Goal: Task Accomplishment & Management: Manage account settings

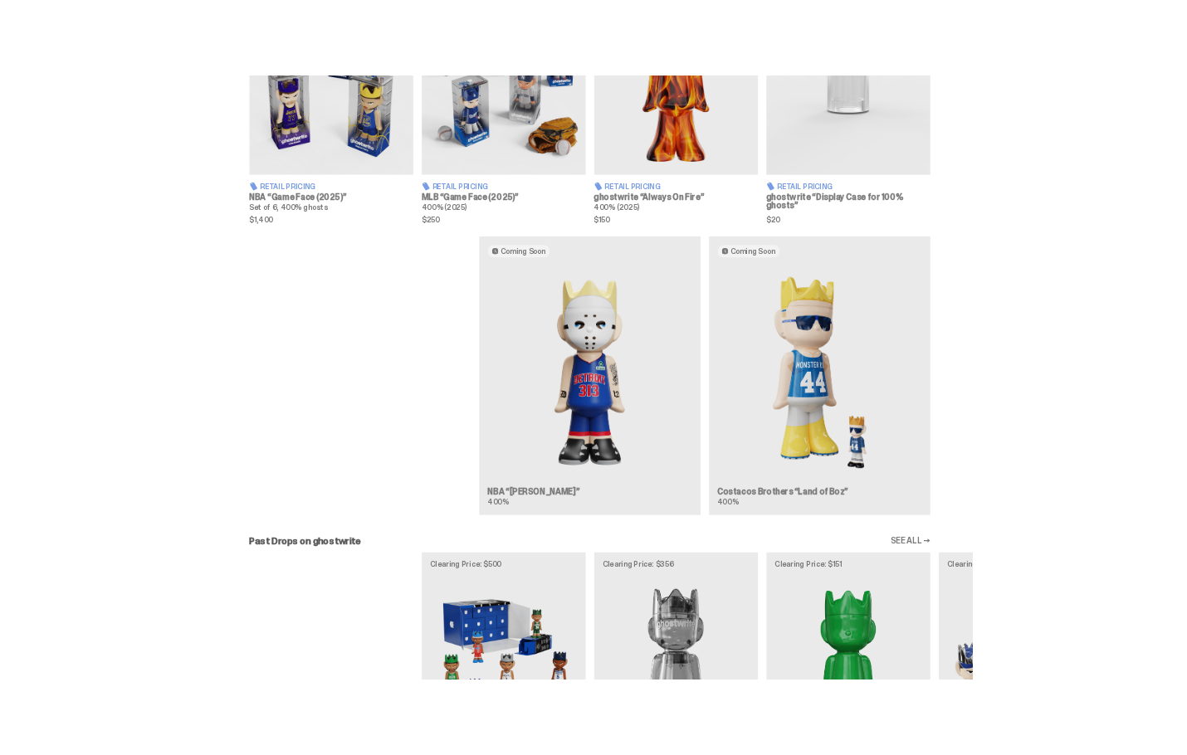
scroll to position [1334, 0]
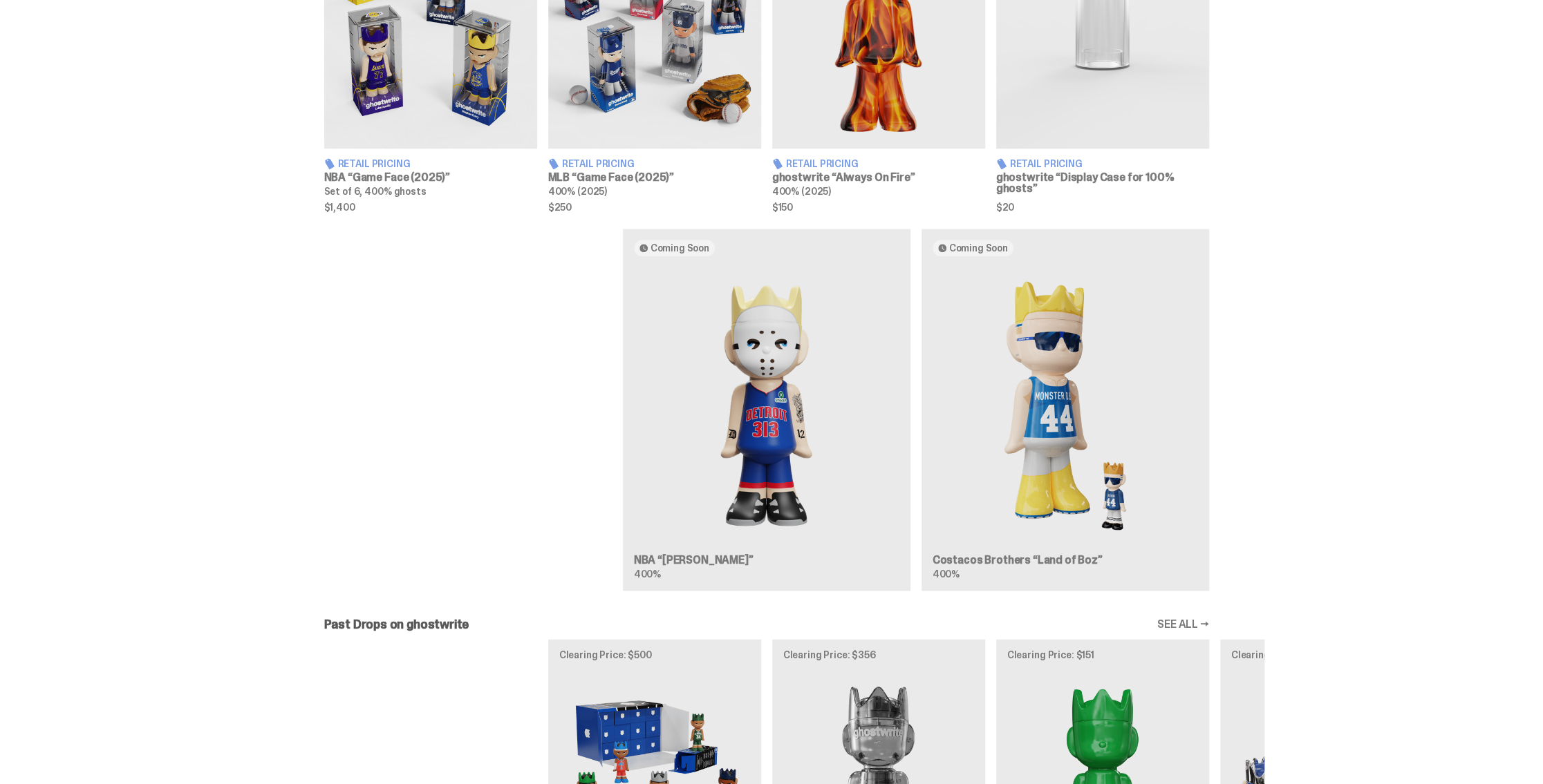
click at [1153, 484] on div "Coming Soon NBA “Eminem” 400% Coming Soon Costacos Brothers “Land of Boz” 400%" at bounding box center [766, 415] width 1532 height 373
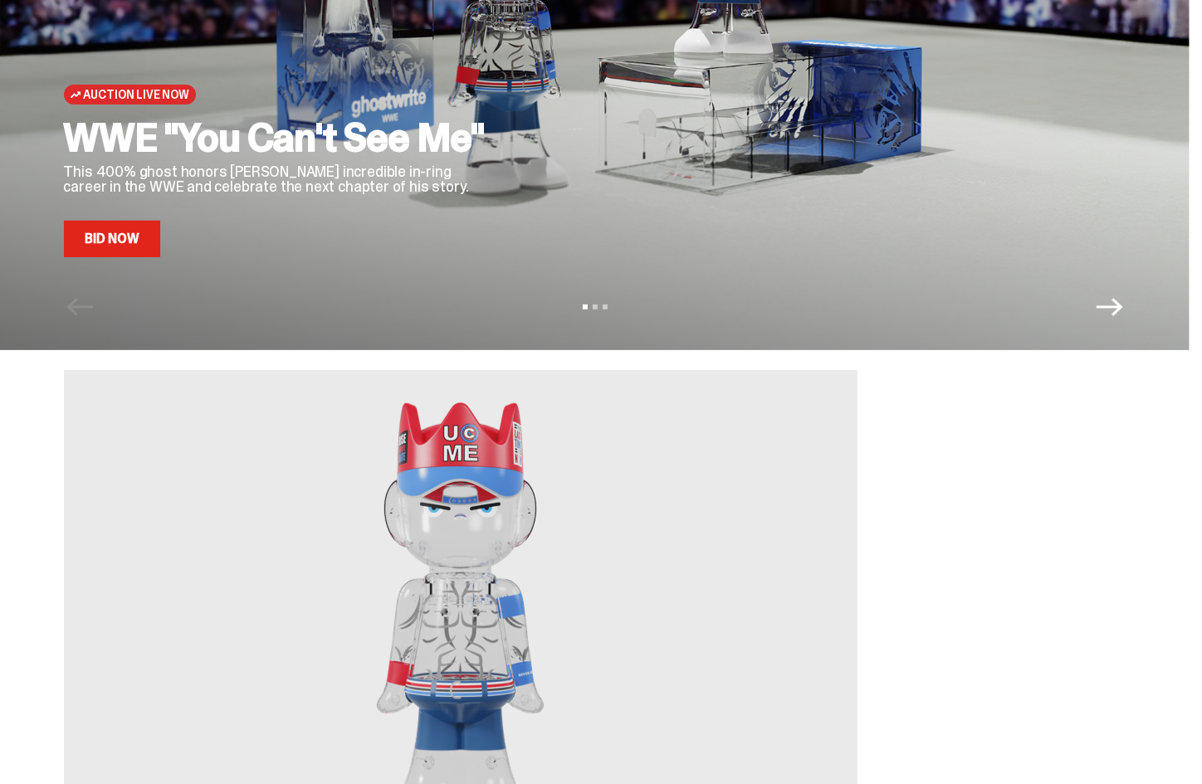
scroll to position [0, 0]
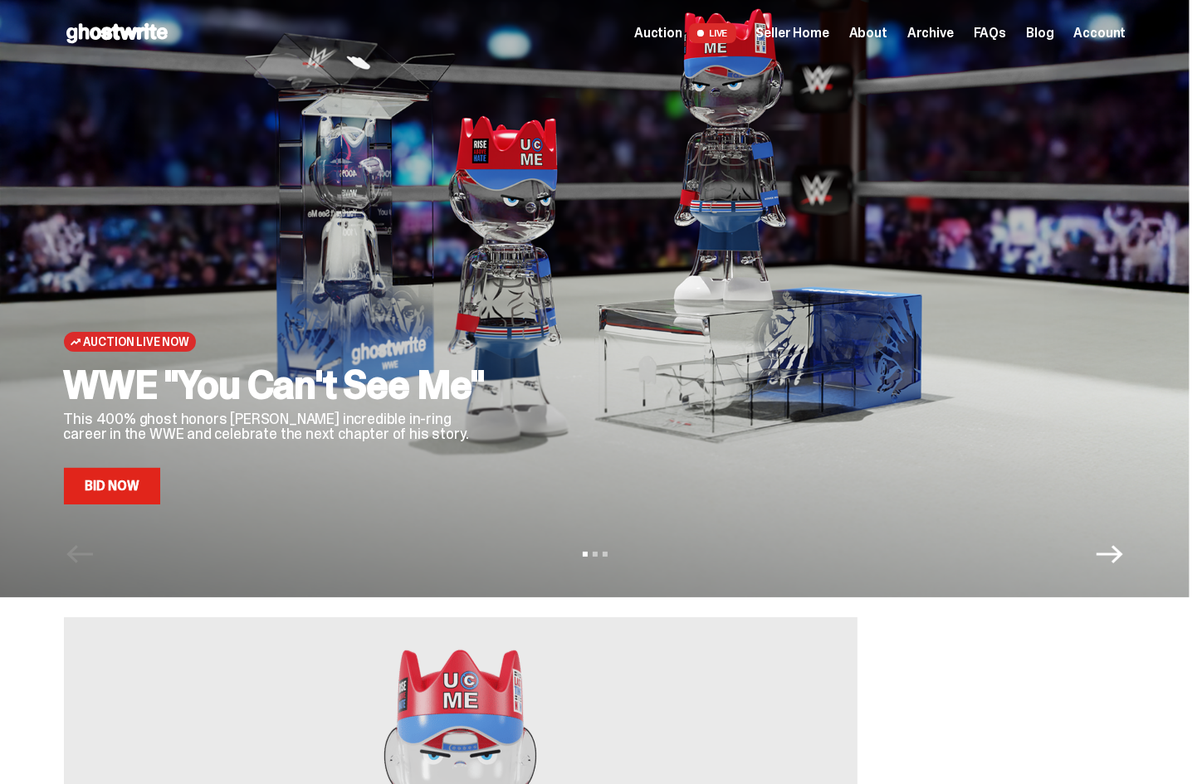
click at [814, 31] on span "Seller Home" at bounding box center [792, 33] width 73 height 13
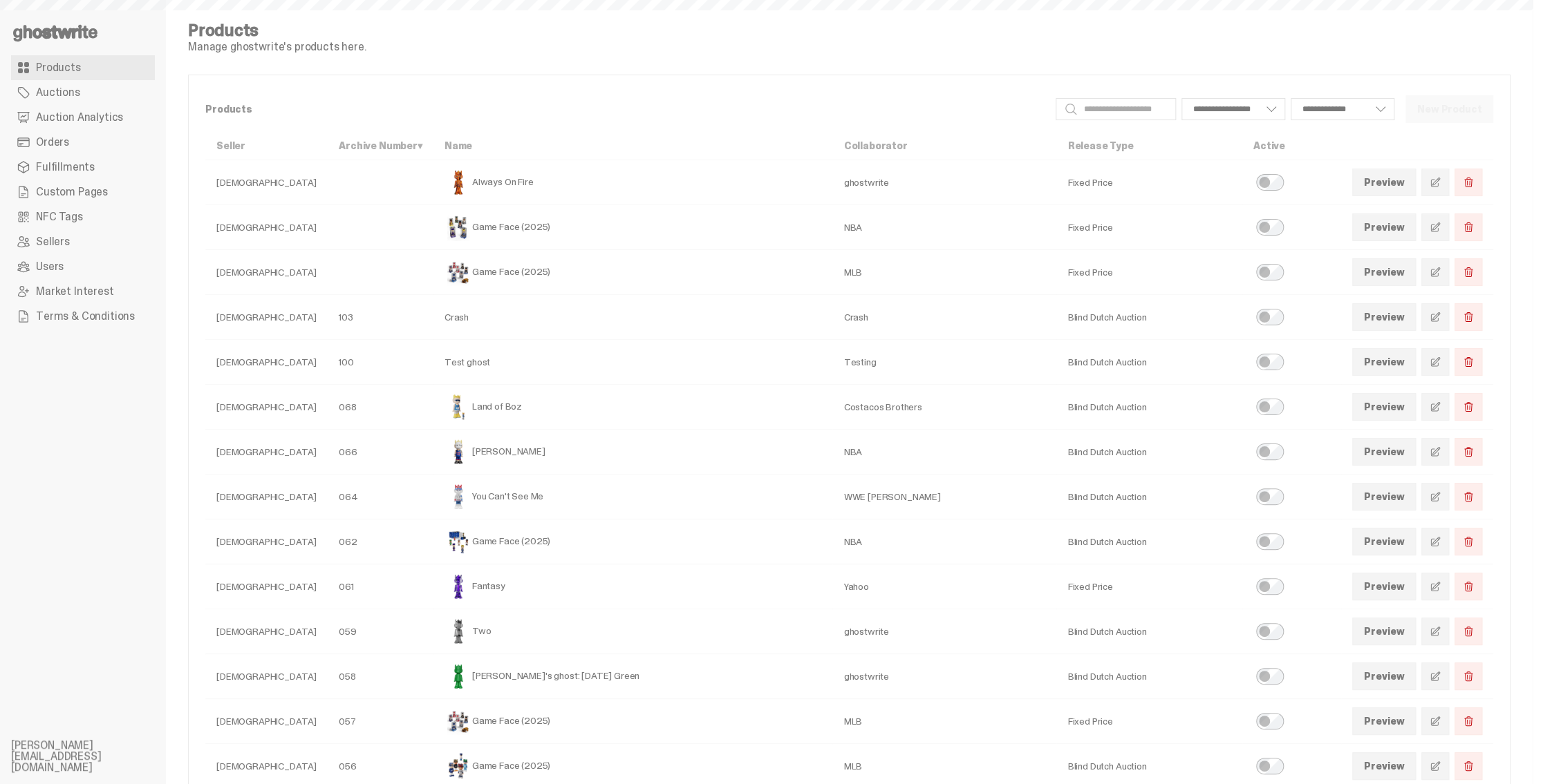
select select
click at [97, 193] on span "Custom Pages" at bounding box center [72, 191] width 72 height 11
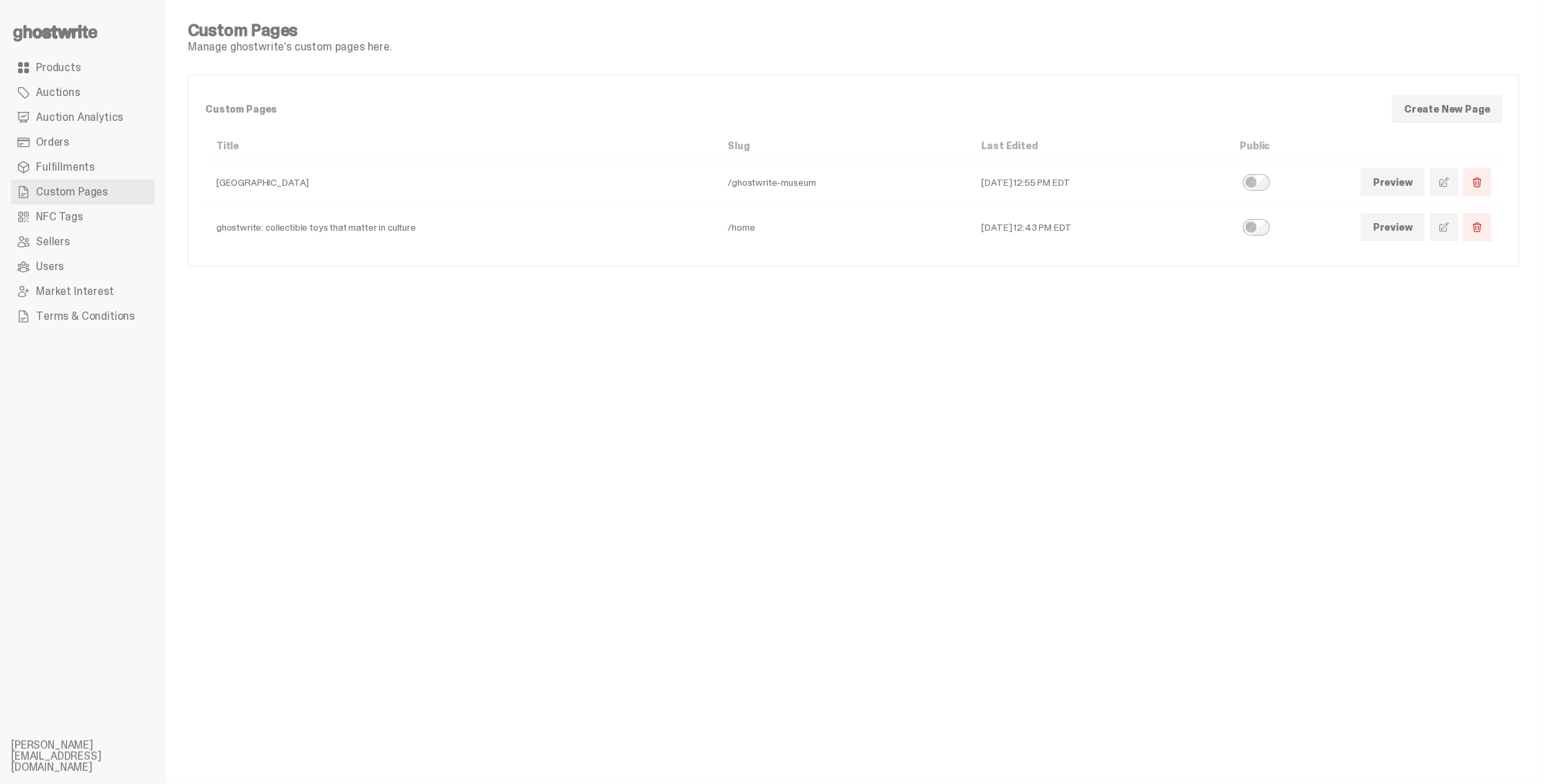
click at [1447, 226] on span at bounding box center [1444, 226] width 11 height 11
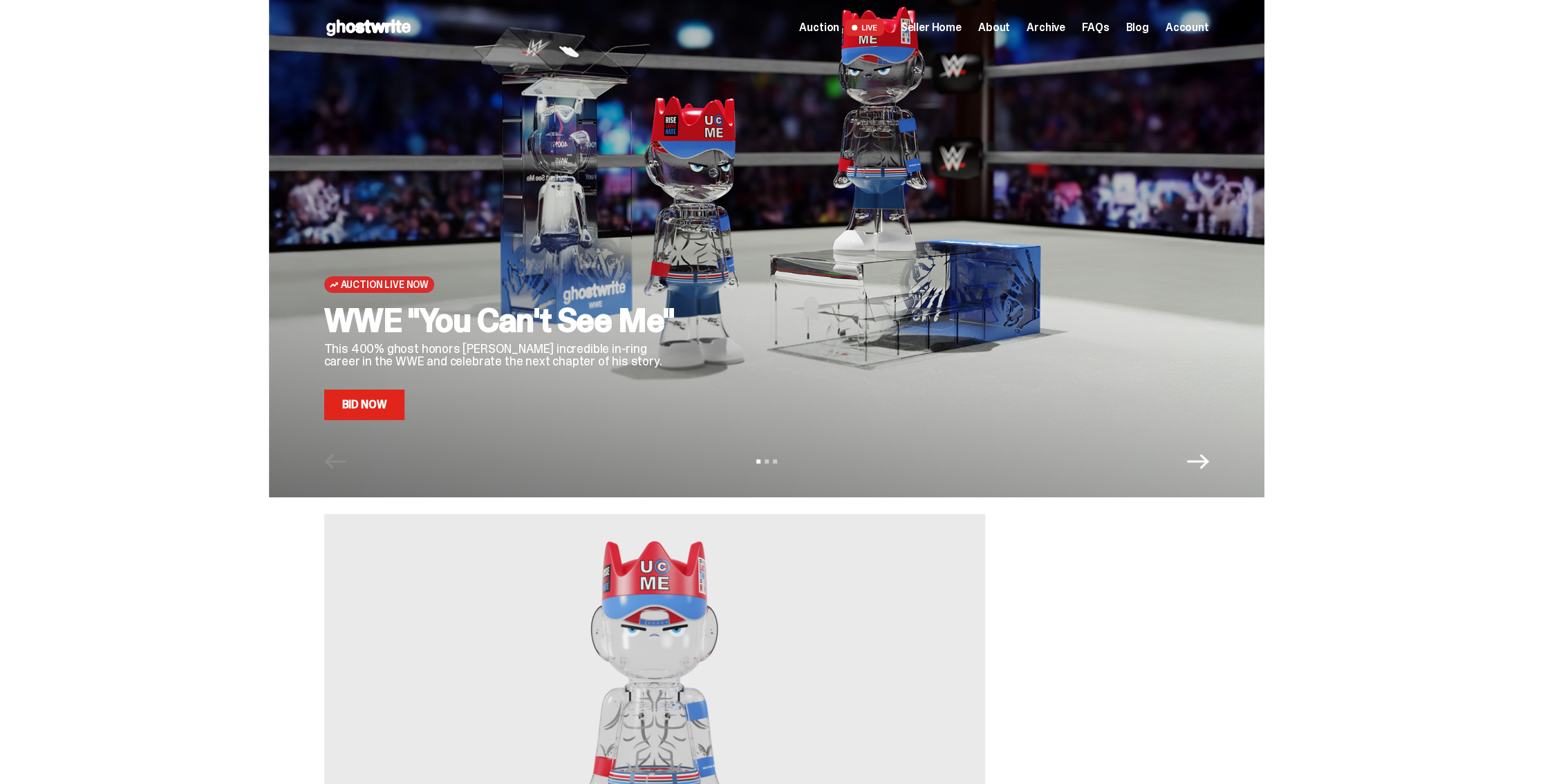
click at [1195, 465] on icon "Next" at bounding box center [1197, 461] width 22 height 22
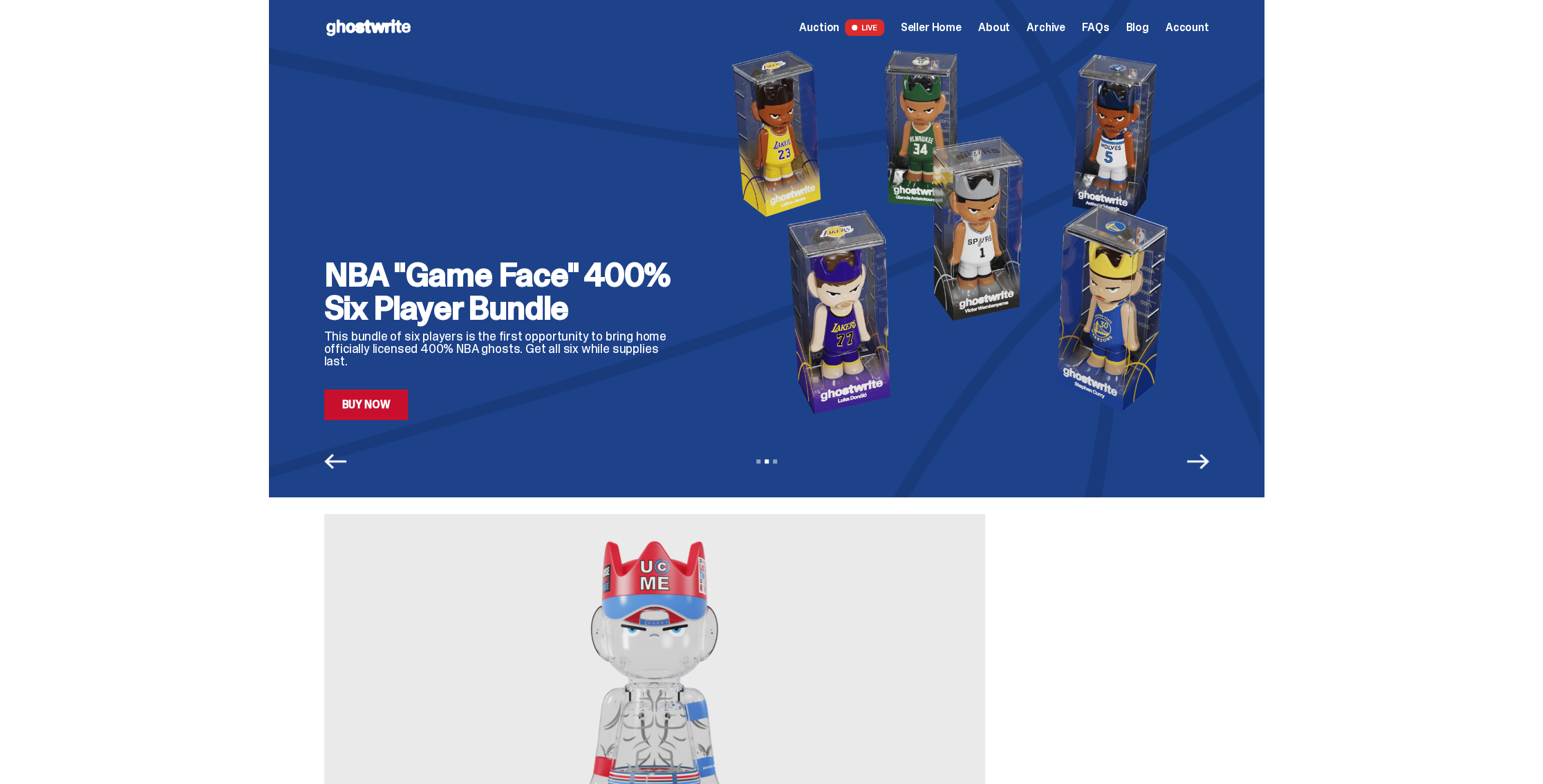
click at [1196, 465] on icon "Next" at bounding box center [1197, 461] width 22 height 22
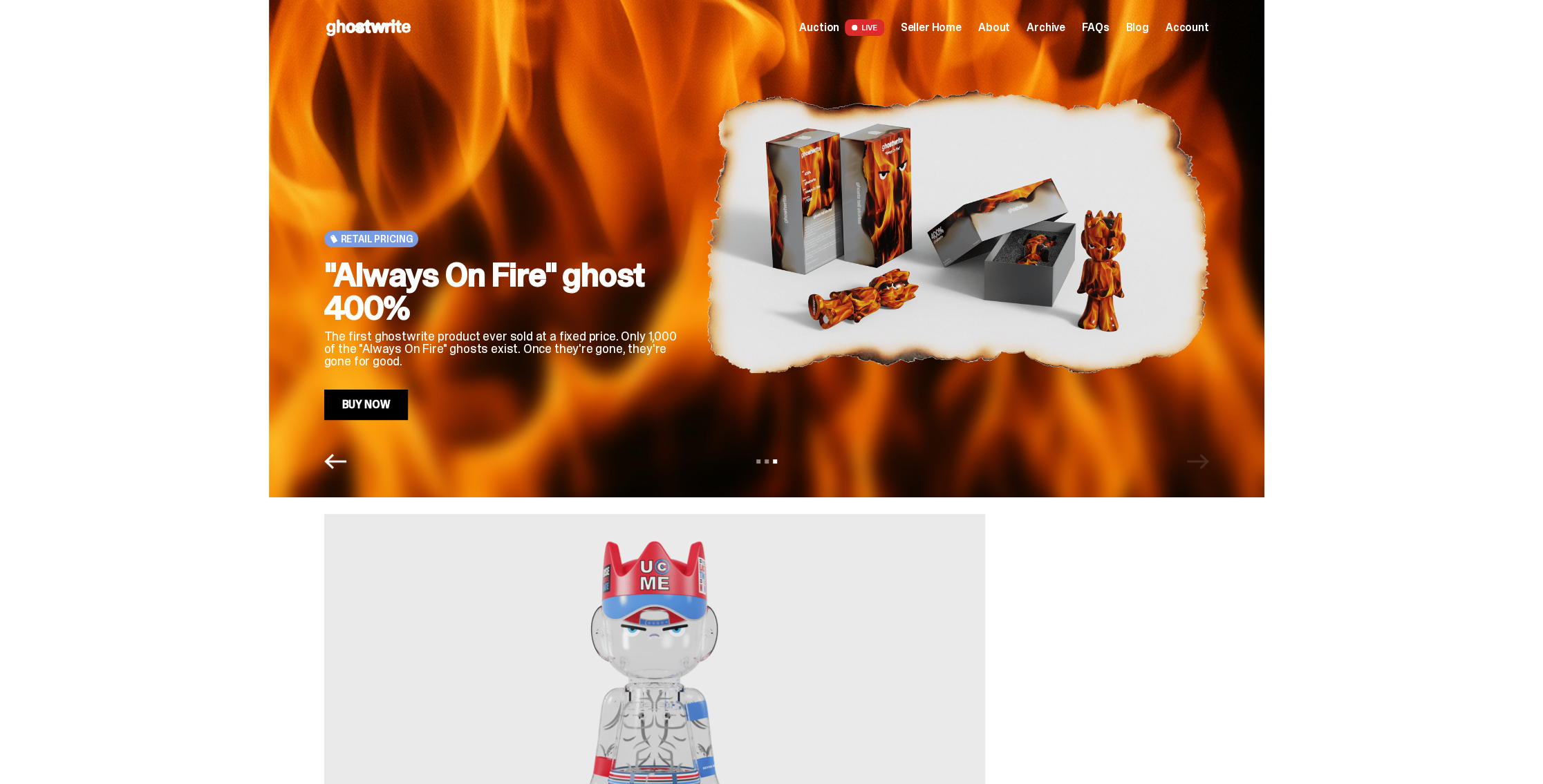
click at [339, 463] on icon "Previous" at bounding box center [335, 461] width 22 height 22
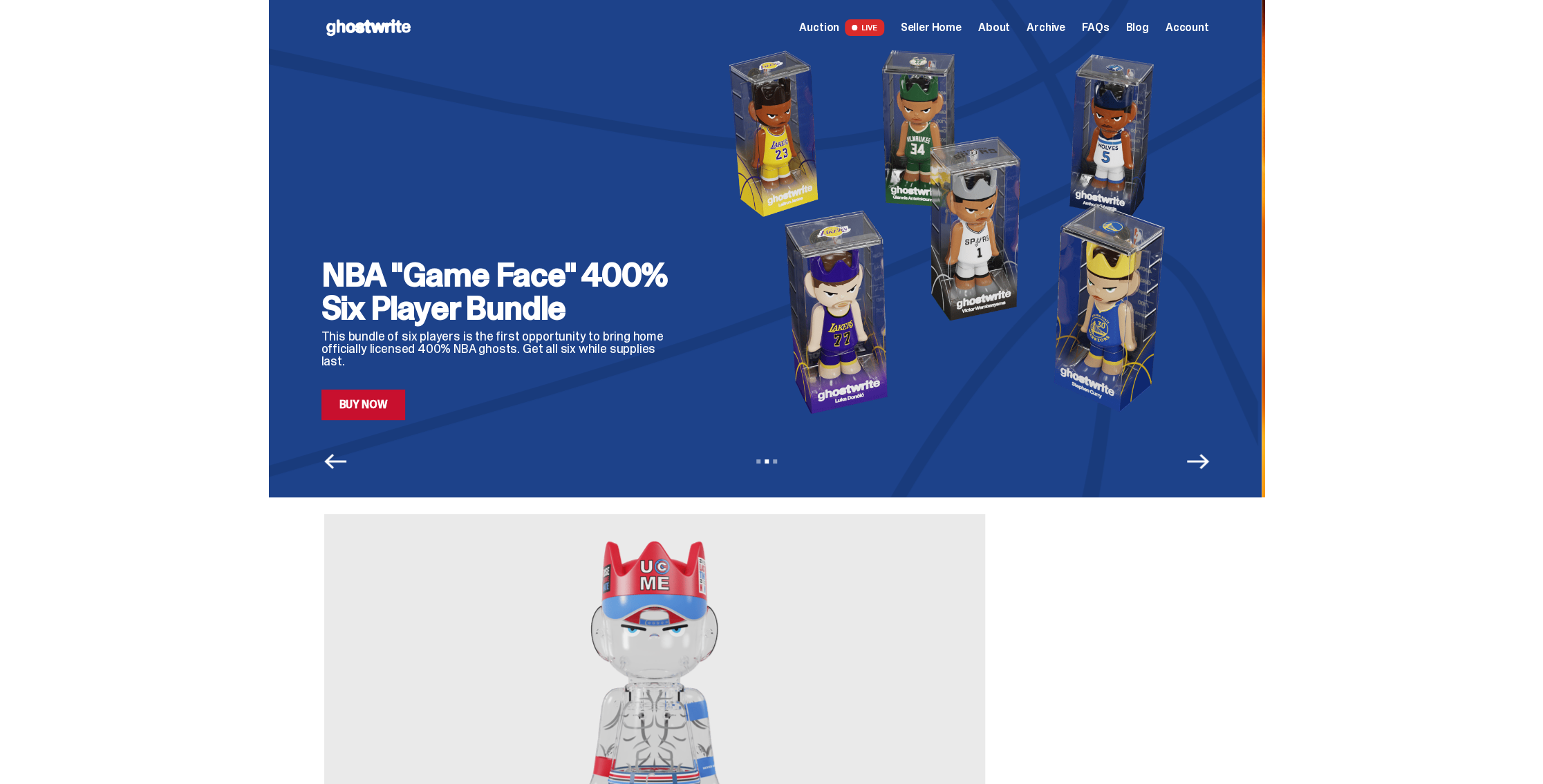
click at [339, 463] on icon "Previous" at bounding box center [335, 461] width 22 height 22
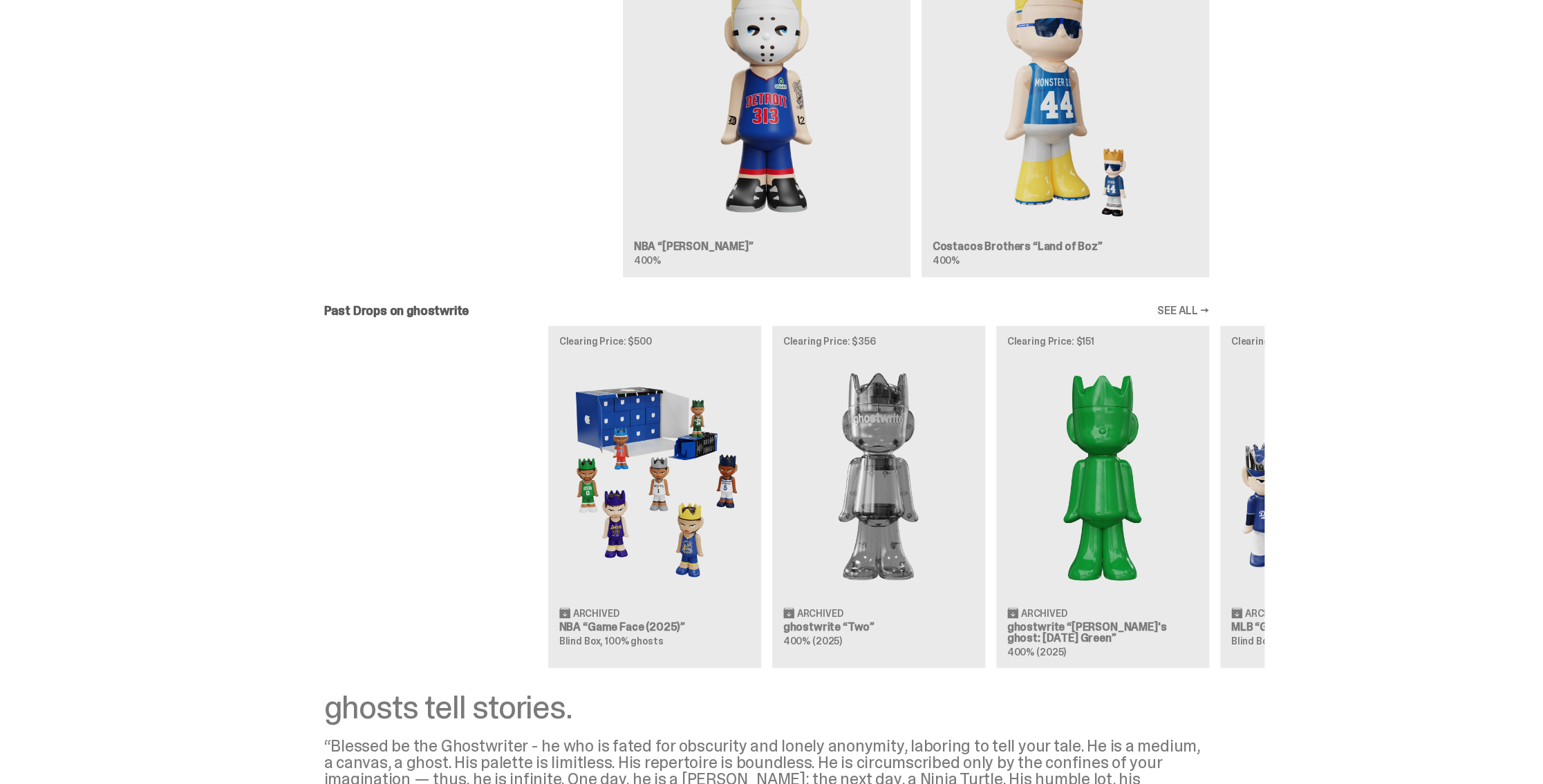
scroll to position [1594, 0]
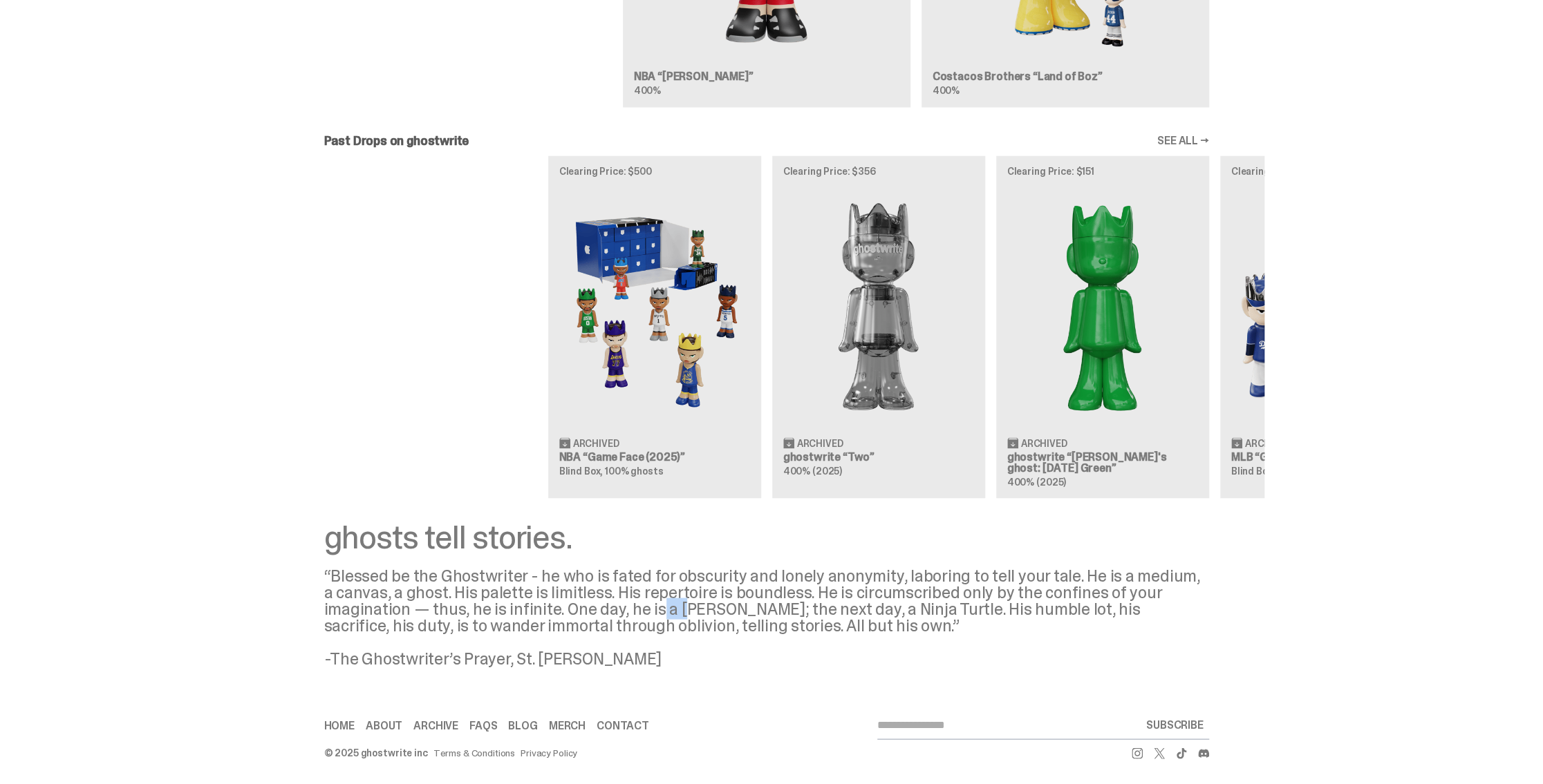
drag, startPoint x: 672, startPoint y: 608, endPoint x: 704, endPoint y: 608, distance: 32.0
click at [698, 609] on div "“Blessed be the Ghostwriter - he who is fated for obscurity and lonely anonymit…" at bounding box center [766, 617] width 884 height 100
click at [704, 608] on div "“Blessed be the Ghostwriter - he who is fated for obscurity and lonely anonymit…" at bounding box center [766, 617] width 884 height 100
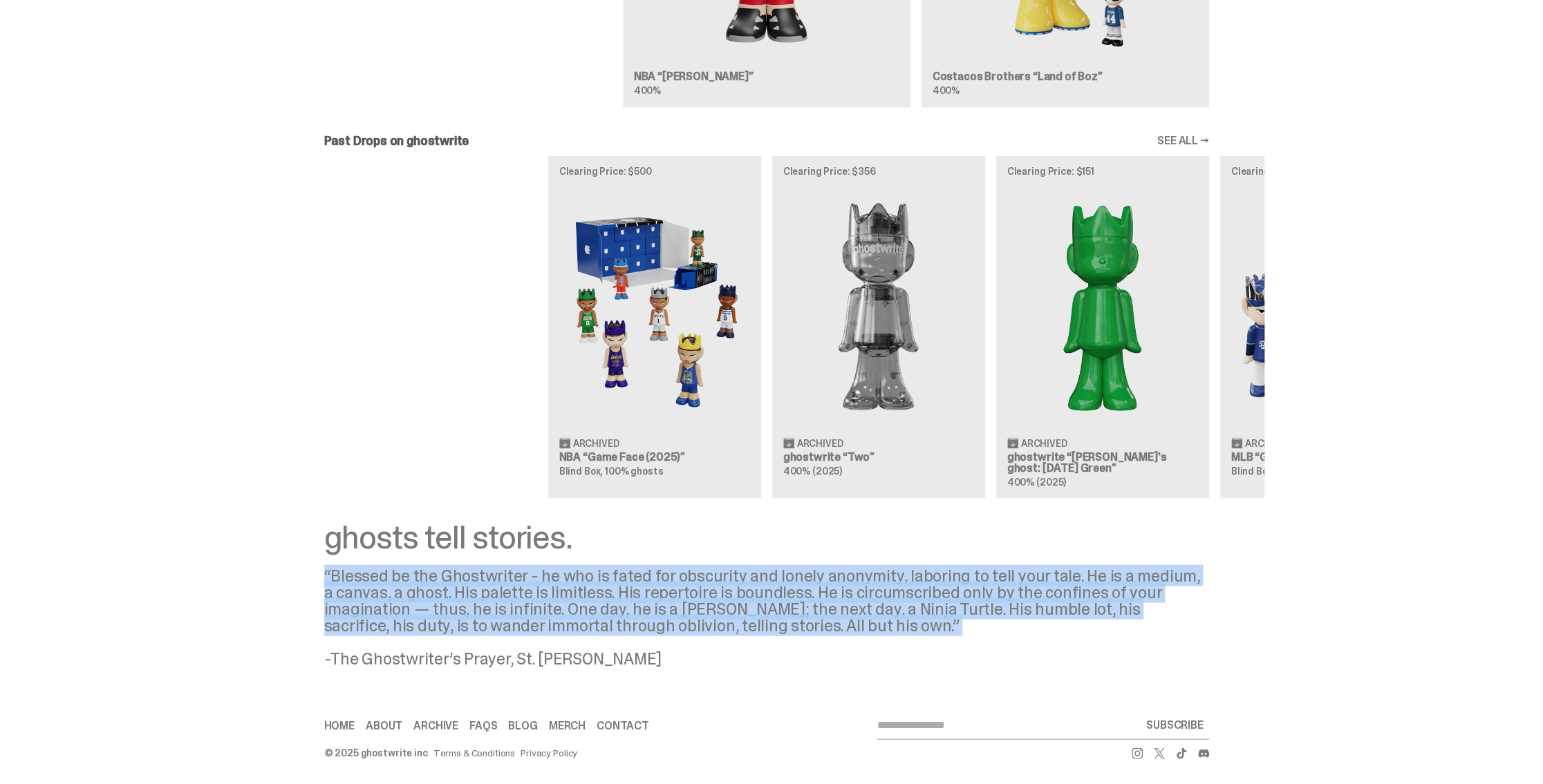
click at [704, 608] on div "“Blessed be the Ghostwriter - he who is fated for obscurity and lonely anonymit…" at bounding box center [766, 617] width 884 height 100
drag, startPoint x: 744, startPoint y: 603, endPoint x: 303, endPoint y: 596, distance: 441.1
click at [743, 603] on div "“Blessed be the Ghostwriter - he who is fated for obscurity and lonely anonymit…" at bounding box center [766, 617] width 884 height 100
